Goal: Navigation & Orientation: Go to known website

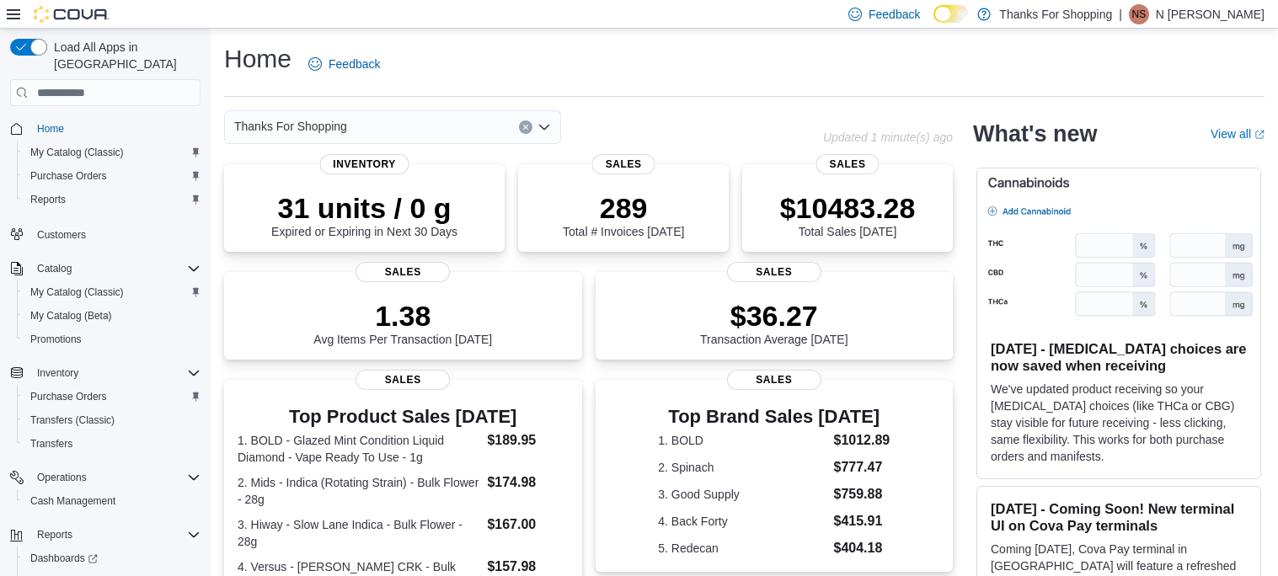
click at [1147, 22] on span "NS" at bounding box center [1140, 14] width 14 height 20
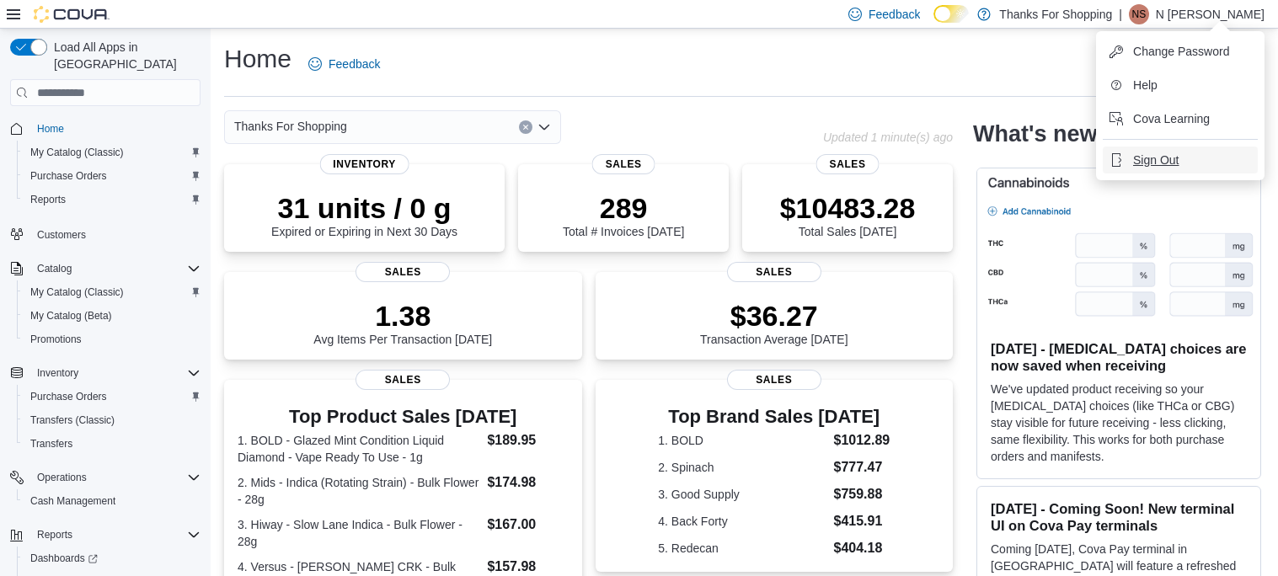
click at [1148, 153] on span "Sign Out" at bounding box center [1156, 160] width 46 height 17
